Goal: Navigation & Orientation: Go to known website

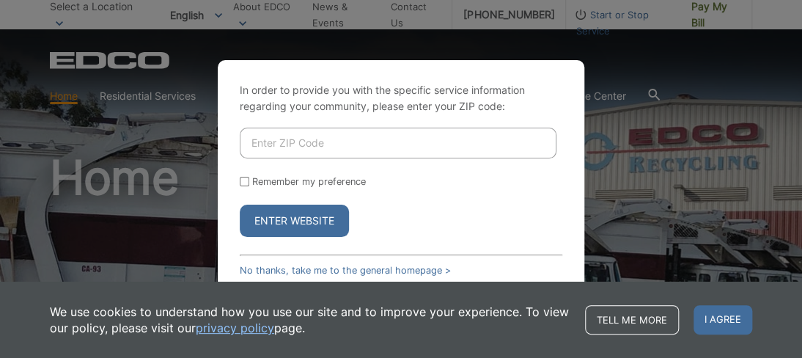
click at [279, 150] on input "Enter ZIP Code" at bounding box center [398, 143] width 317 height 31
type input "90503"
click at [243, 183] on input "Remember my preference" at bounding box center [245, 182] width 10 height 10
checkbox input "true"
click at [275, 224] on button "Enter Website" at bounding box center [294, 221] width 109 height 32
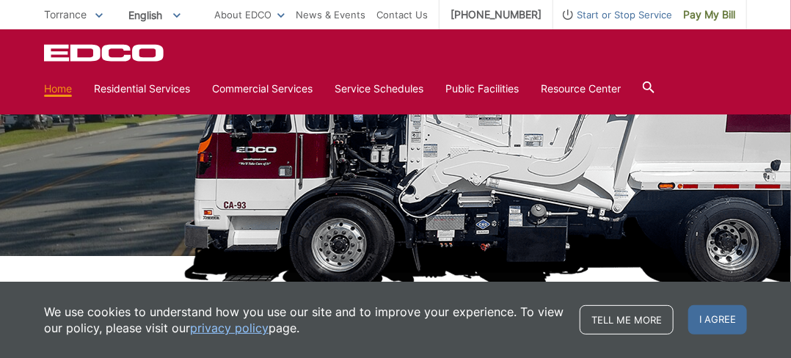
scroll to position [183, 0]
